Goal: Task Accomplishment & Management: Complete application form

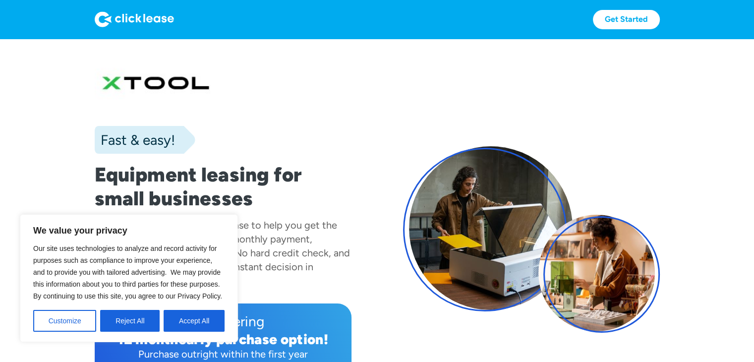
click at [188, 323] on button "Accept All" at bounding box center [193, 321] width 61 height 22
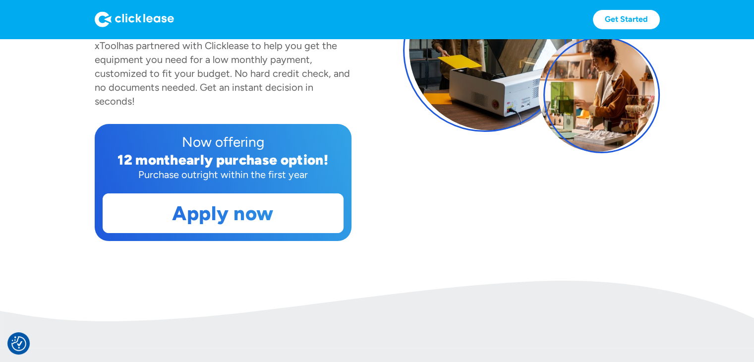
scroll to position [198, 0]
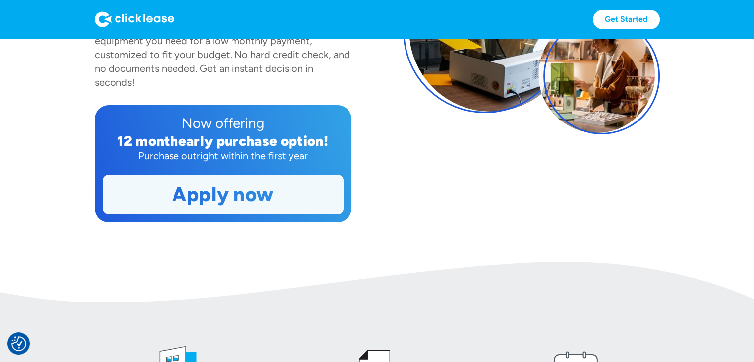
click at [234, 197] on link "Apply now" at bounding box center [223, 194] width 240 height 39
